Goal: Task Accomplishment & Management: Use online tool/utility

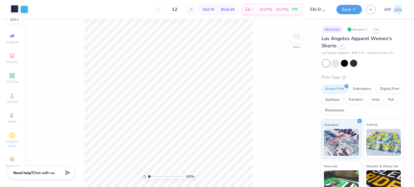
click at [13, 11] on div at bounding box center [15, 9] width 8 height 8
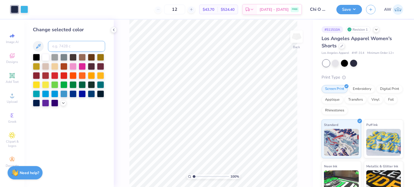
click at [61, 46] on input at bounding box center [76, 46] width 57 height 11
type input "298"
click at [287, 172] on icon at bounding box center [287, 172] width 5 height 5
click at [15, 7] on div at bounding box center [15, 9] width 8 height 8
click at [26, 10] on div at bounding box center [24, 9] width 8 height 8
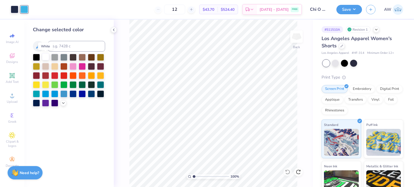
click at [45, 57] on div at bounding box center [45, 56] width 7 height 7
click at [14, 8] on div at bounding box center [15, 9] width 8 height 8
click at [63, 44] on input at bounding box center [76, 46] width 57 height 11
type input "298"
click at [81, 19] on div "Art colors 12 $43.70 Per Item $524.40 Total Est. Delivery [DATE] - [DATE] FREE …" at bounding box center [207, 93] width 414 height 187
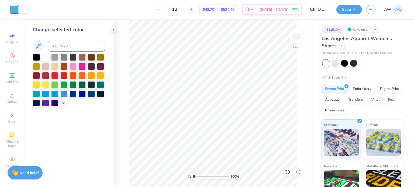
click at [86, 8] on div "12 $43.70 Per Item $524.40 Total Est. Delivery [DATE] - [DATE] FREE" at bounding box center [167, 9] width 270 height 19
click at [348, 11] on button "Save" at bounding box center [350, 8] width 26 height 9
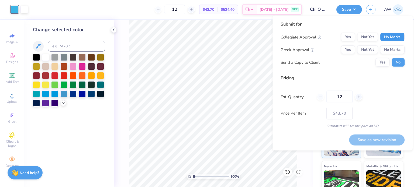
click at [392, 34] on button "No Marks" at bounding box center [392, 37] width 25 height 9
click at [392, 47] on button "No Marks" at bounding box center [392, 50] width 25 height 9
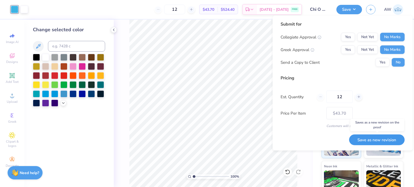
click at [375, 141] on button "Save as new revision" at bounding box center [377, 140] width 56 height 11
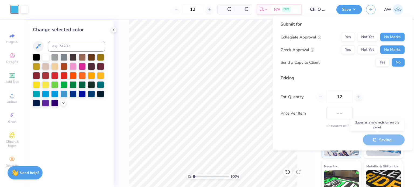
type input "$43.70"
